Goal: Find specific page/section: Find specific page/section

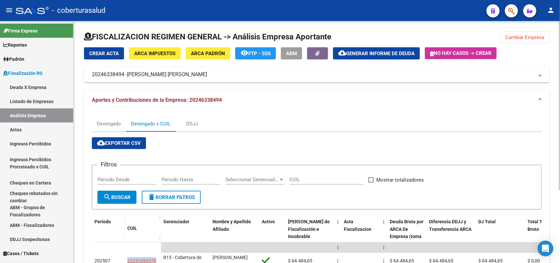
click at [530, 40] on span "Cambiar Empresa" at bounding box center [524, 37] width 39 height 6
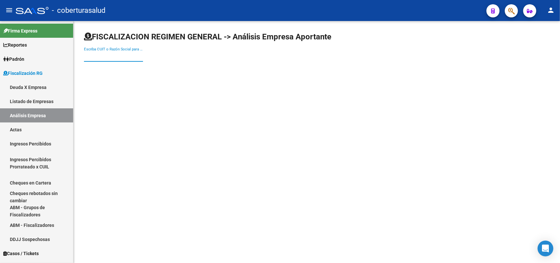
click at [117, 54] on input "Escriba CUIT o Razón Social para buscar" at bounding box center [113, 56] width 59 height 6
paste input "20259242089"
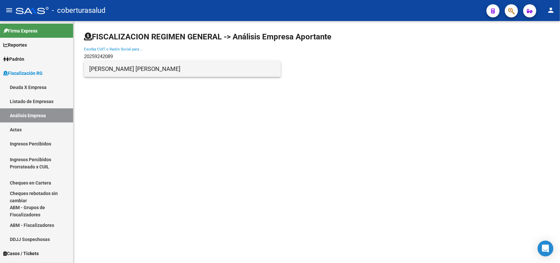
type input "20259242089"
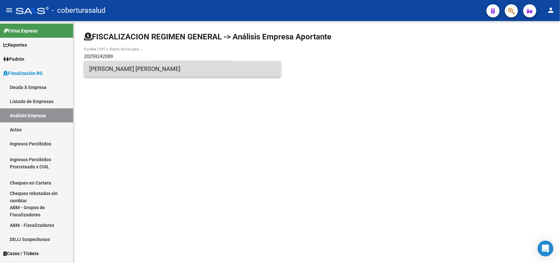
click at [132, 69] on span "[PERSON_NAME] [PERSON_NAME]" at bounding box center [182, 69] width 186 height 16
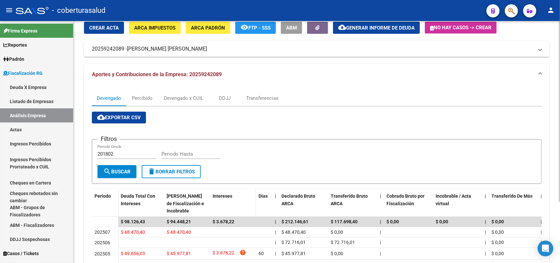
scroll to position [81, 0]
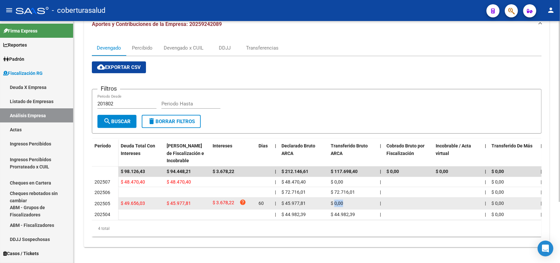
drag, startPoint x: 333, startPoint y: 198, endPoint x: 342, endPoint y: 198, distance: 8.2
click at [342, 200] on span "$ 0,00" at bounding box center [336, 202] width 12 height 5
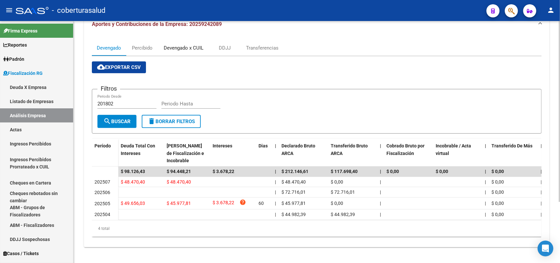
drag, startPoint x: 186, startPoint y: 39, endPoint x: 187, endPoint y: 47, distance: 7.3
click at [186, 44] on div "Devengado x CUIL" at bounding box center [184, 47] width 40 height 7
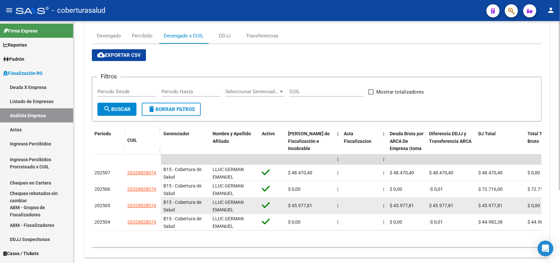
scroll to position [104, 0]
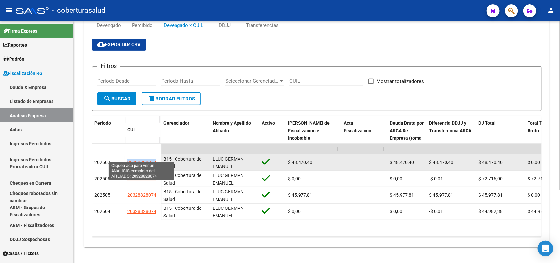
drag, startPoint x: 136, startPoint y: 157, endPoint x: 156, endPoint y: 157, distance: 19.3
click at [156, 157] on datatable-body-cell "20328828074" at bounding box center [143, 162] width 36 height 16
copy span "20328828074"
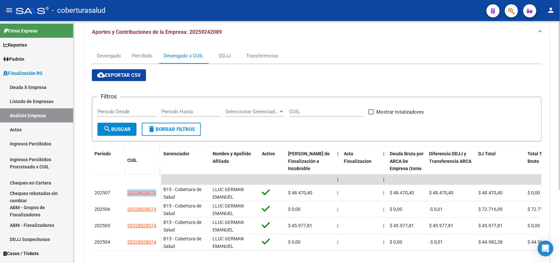
scroll to position [0, 0]
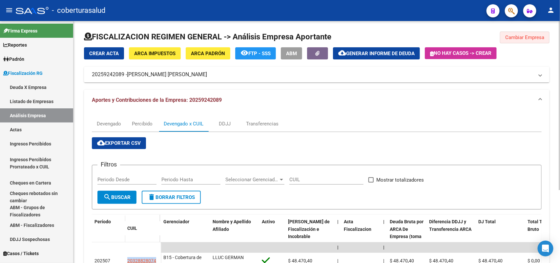
click at [529, 38] on span "Cambiar Empresa" at bounding box center [524, 37] width 39 height 6
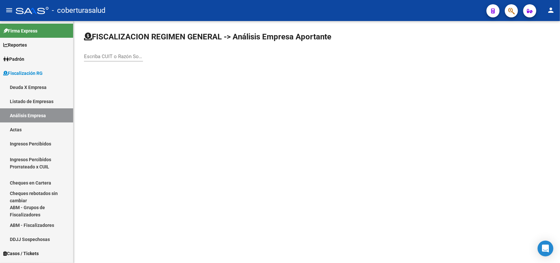
click at [115, 54] on input "Escriba CUIT o Razón Social para buscar" at bounding box center [113, 56] width 59 height 6
paste input "[PERSON_NAME] [PERSON_NAME]"
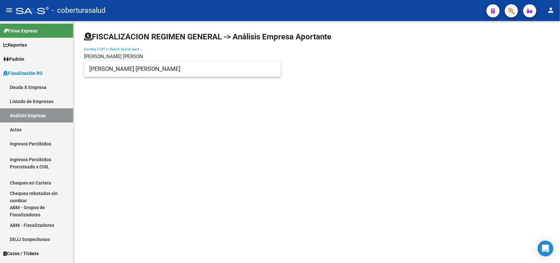
scroll to position [0, 25]
drag, startPoint x: 85, startPoint y: 54, endPoint x: 161, endPoint y: 49, distance: 75.9
click at [161, 49] on div "[PERSON_NAME] [PERSON_NAME] CUIT [PERSON_NAME] Social para buscar" at bounding box center [316, 49] width 465 height 36
paste input "20308890024"
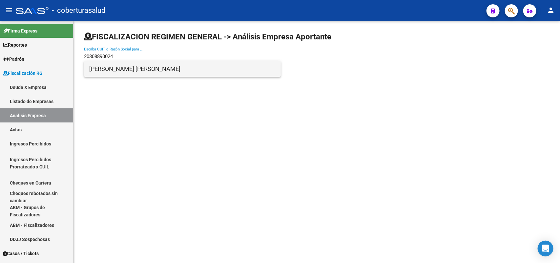
type input "20308890024"
click at [122, 70] on span "[PERSON_NAME] [PERSON_NAME]" at bounding box center [182, 69] width 186 height 16
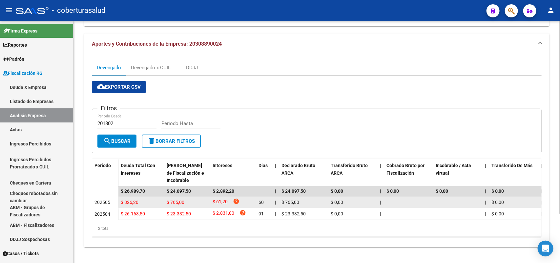
scroll to position [61, 0]
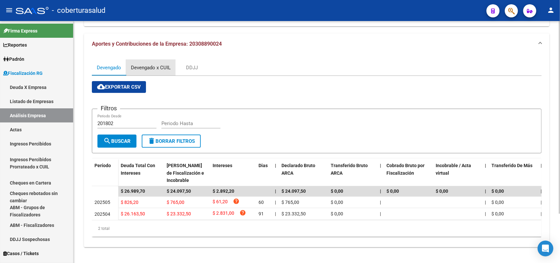
click at [148, 64] on div "Devengado x CUIL" at bounding box center [151, 67] width 40 height 7
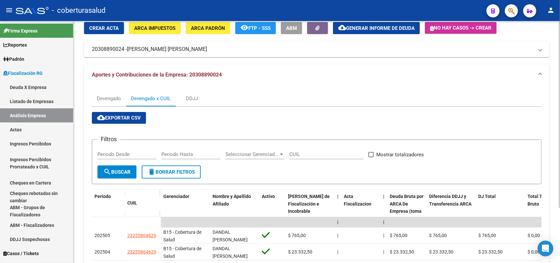
scroll to position [71, 0]
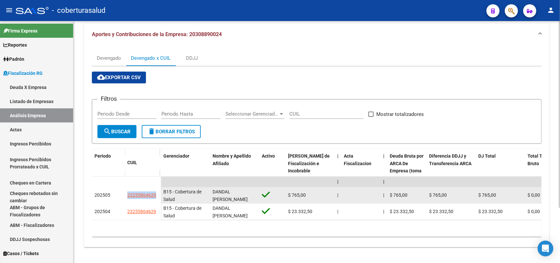
drag, startPoint x: 128, startPoint y: 186, endPoint x: 157, endPoint y: 186, distance: 28.5
click at [157, 191] on div "23255864629" at bounding box center [142, 195] width 31 height 8
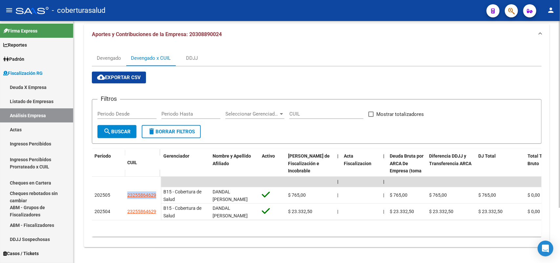
copy span "23255864629"
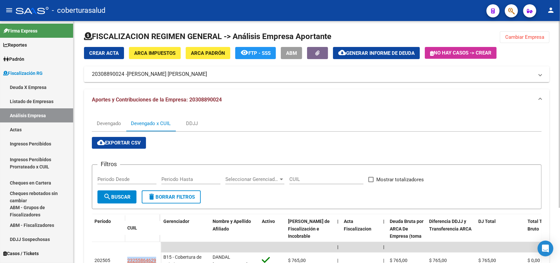
scroll to position [0, 0]
drag, startPoint x: 513, startPoint y: 35, endPoint x: 510, endPoint y: 38, distance: 4.6
click at [513, 36] on span "Cambiar Empresa" at bounding box center [524, 37] width 39 height 6
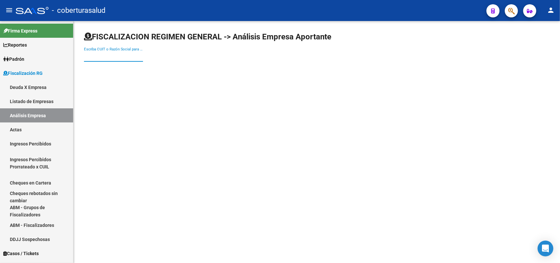
drag, startPoint x: 102, startPoint y: 56, endPoint x: 106, endPoint y: 66, distance: 10.7
click at [102, 56] on input "Escriba CUIT o Razón Social para buscar" at bounding box center [113, 56] width 59 height 6
paste input "20390880589"
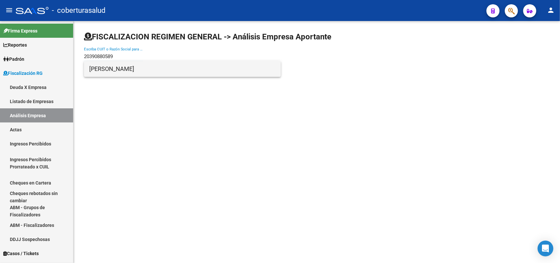
type input "20390880589"
click at [104, 71] on span "[PERSON_NAME]" at bounding box center [182, 69] width 186 height 16
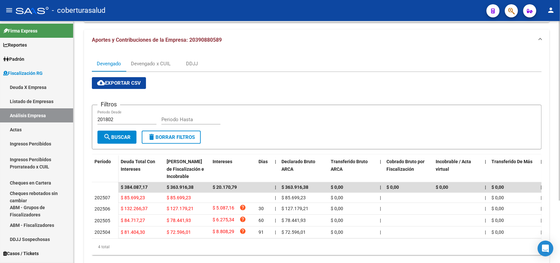
scroll to position [43, 0]
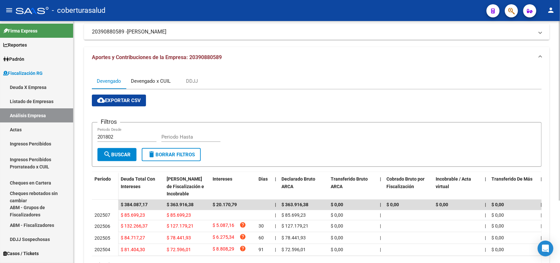
drag, startPoint x: 167, startPoint y: 79, endPoint x: 181, endPoint y: 88, distance: 16.1
click at [167, 80] on div "Devengado x CUIL" at bounding box center [151, 80] width 40 height 7
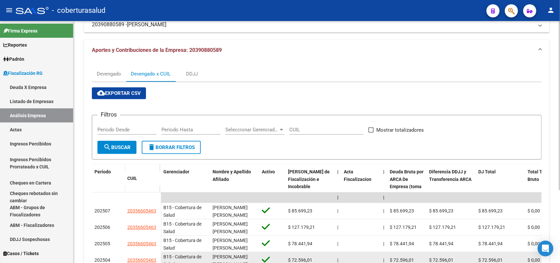
scroll to position [104, 0]
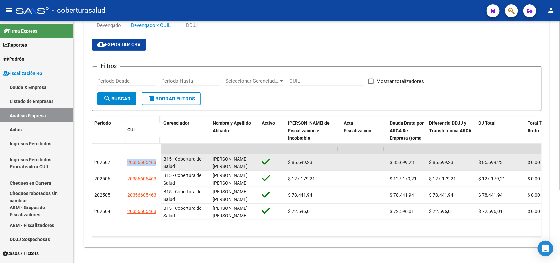
drag, startPoint x: 122, startPoint y: 154, endPoint x: 155, endPoint y: 158, distance: 33.6
click at [155, 158] on div "202507 20356605463" at bounding box center [126, 162] width 69 height 16
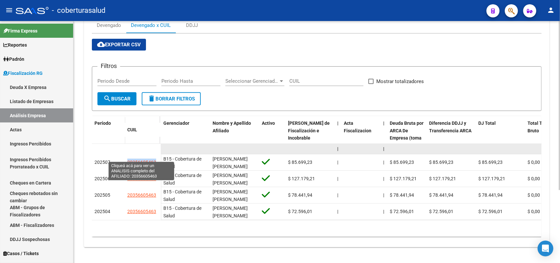
copy div "20356605463"
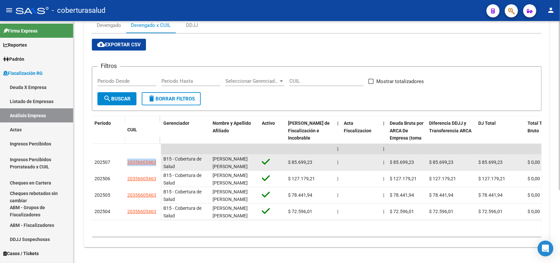
copy div "20356605463"
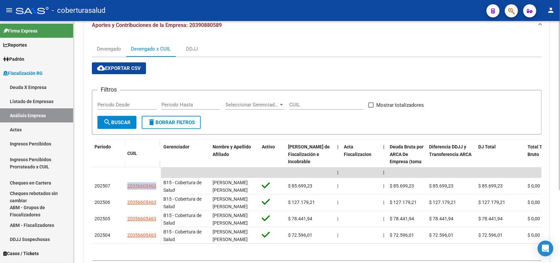
scroll to position [0, 0]
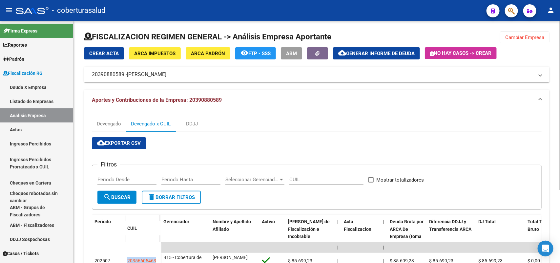
drag, startPoint x: 529, startPoint y: 35, endPoint x: 515, endPoint y: 42, distance: 16.3
click at [530, 35] on span "Cambiar Empresa" at bounding box center [524, 37] width 39 height 6
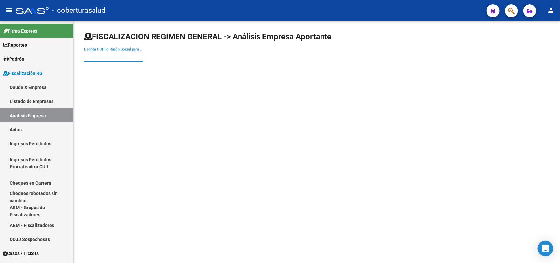
click at [119, 53] on input "Escriba CUIT o Razón Social para buscar" at bounding box center [113, 56] width 59 height 6
paste input "23171279399"
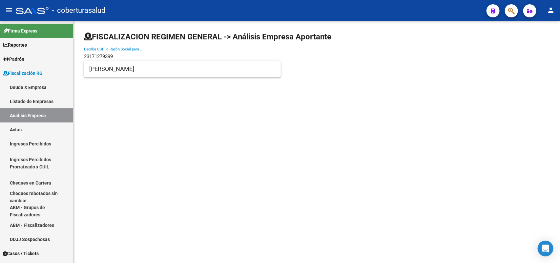
type input "23171279399"
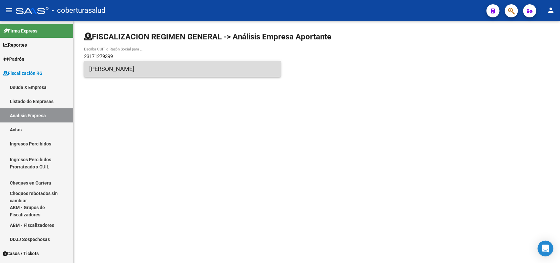
click at [106, 70] on span "[PERSON_NAME]" at bounding box center [182, 69] width 186 height 16
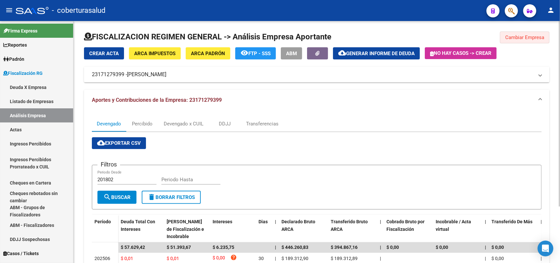
click at [512, 39] on span "Cambiar Empresa" at bounding box center [524, 37] width 39 height 6
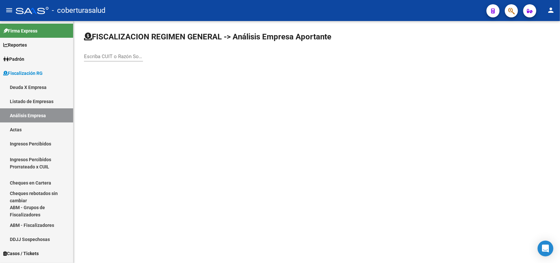
click at [102, 54] on input "Escriba CUIT o Razón Social para buscar" at bounding box center [113, 56] width 59 height 6
paste input "23274128054"
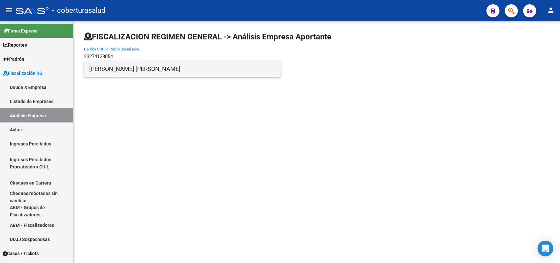
type input "23274128054"
click at [113, 68] on span "[PERSON_NAME] [PERSON_NAME]" at bounding box center [182, 69] width 186 height 16
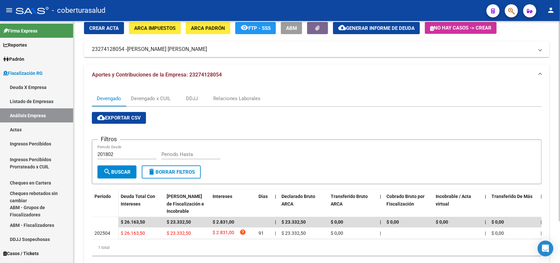
scroll to position [50, 0]
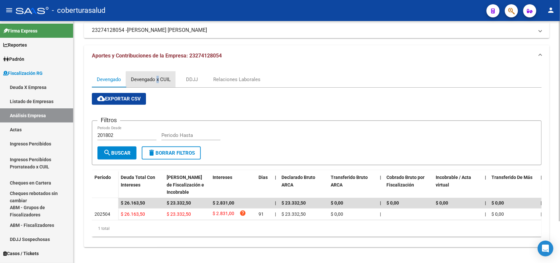
drag, startPoint x: 158, startPoint y: 73, endPoint x: 220, endPoint y: 84, distance: 63.0
click at [159, 76] on div "Devengado x CUIL" at bounding box center [151, 79] width 40 height 7
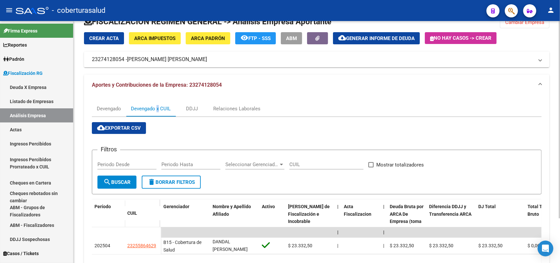
scroll to position [41, 0]
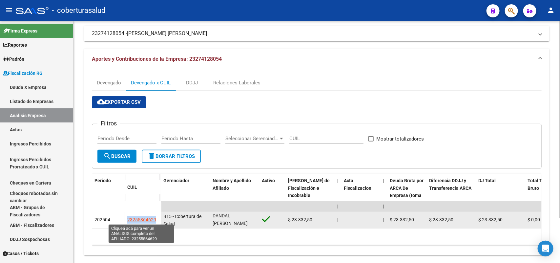
drag, startPoint x: 128, startPoint y: 219, endPoint x: 155, endPoint y: 217, distance: 26.9
click at [155, 217] on span "23255864629" at bounding box center [141, 219] width 29 height 5
copy span "23255864629"
type textarea "23255864629"
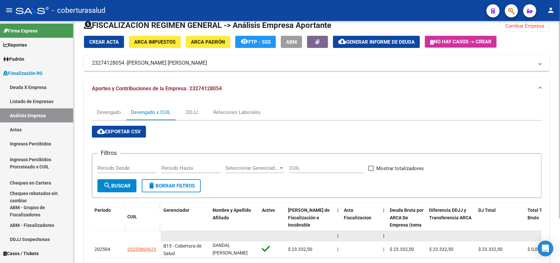
scroll to position [0, 0]
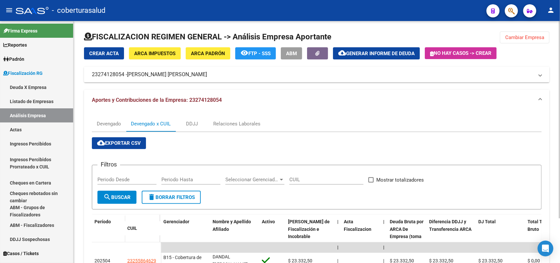
click at [512, 41] on button "Cambiar Empresa" at bounding box center [524, 37] width 49 height 12
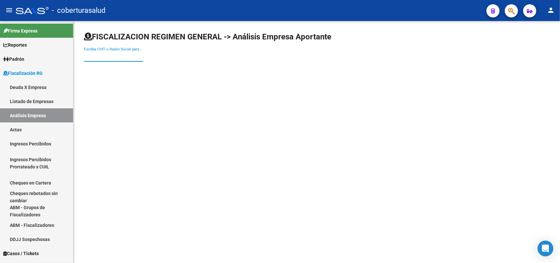
click at [113, 56] on input "Escriba CUIT o Razón Social para buscar" at bounding box center [113, 56] width 59 height 6
paste input "23295887389"
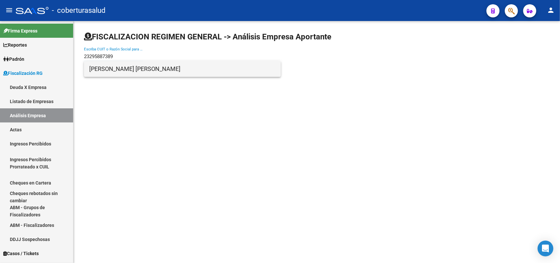
type input "23295887389"
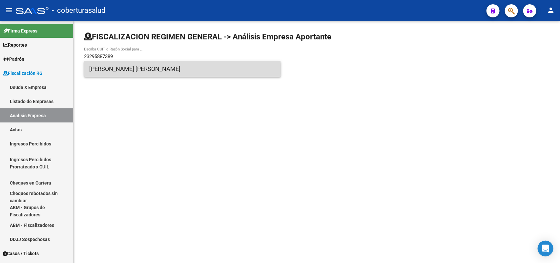
click at [116, 73] on span "[PERSON_NAME] [PERSON_NAME]" at bounding box center [182, 69] width 186 height 16
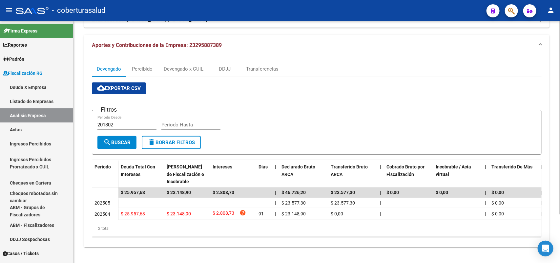
scroll to position [60, 0]
click at [177, 65] on div "Devengado x CUIL" at bounding box center [184, 68] width 40 height 7
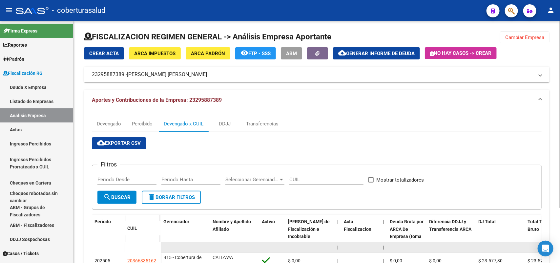
scroll to position [71, 0]
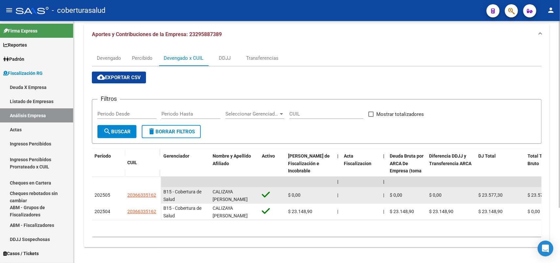
drag, startPoint x: 127, startPoint y: 188, endPoint x: 158, endPoint y: 188, distance: 30.8
click at [159, 189] on datatable-body-cell "20366335162" at bounding box center [143, 195] width 36 height 16
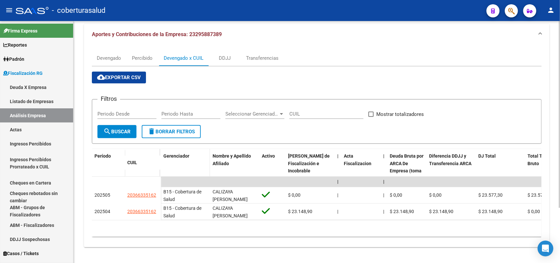
copy span "20366335162"
